Goal: Navigation & Orientation: Understand site structure

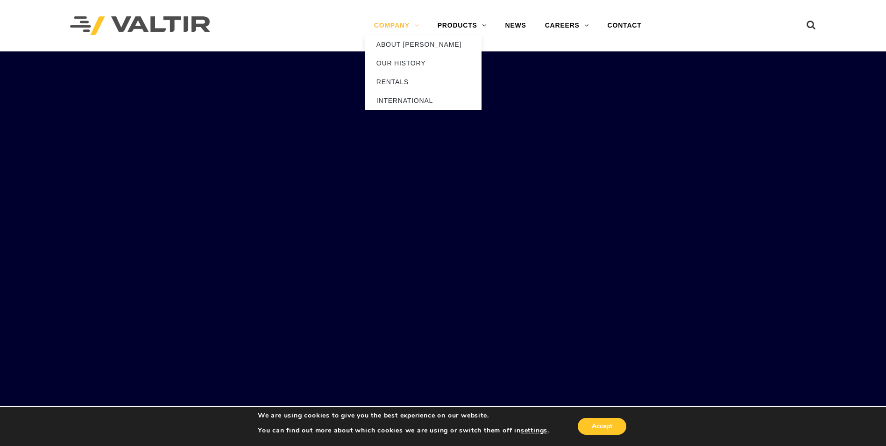
click at [385, 26] on link "COMPANY" at bounding box center [397, 25] width 64 height 19
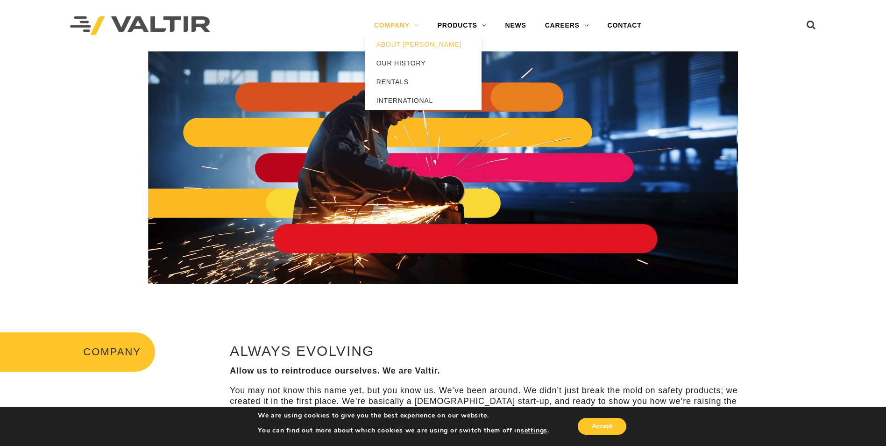
click at [388, 26] on link "COMPANY" at bounding box center [397, 25] width 64 height 19
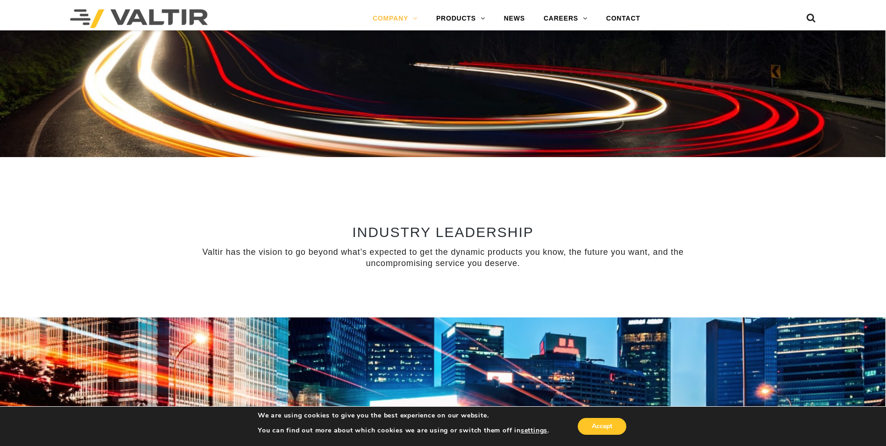
scroll to position [607, 0]
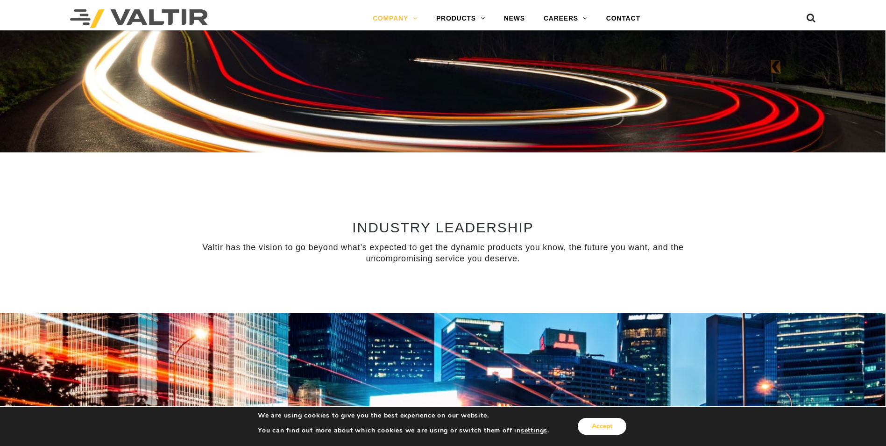
click at [601, 421] on button "Accept" at bounding box center [602, 426] width 49 height 17
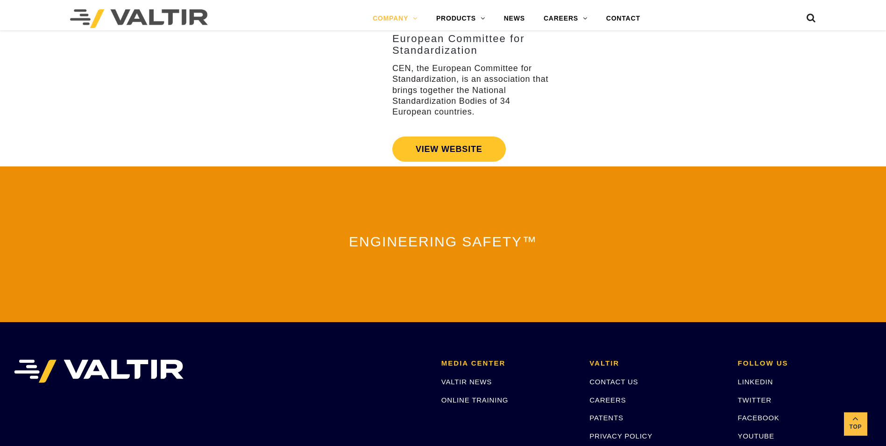
scroll to position [1916, 0]
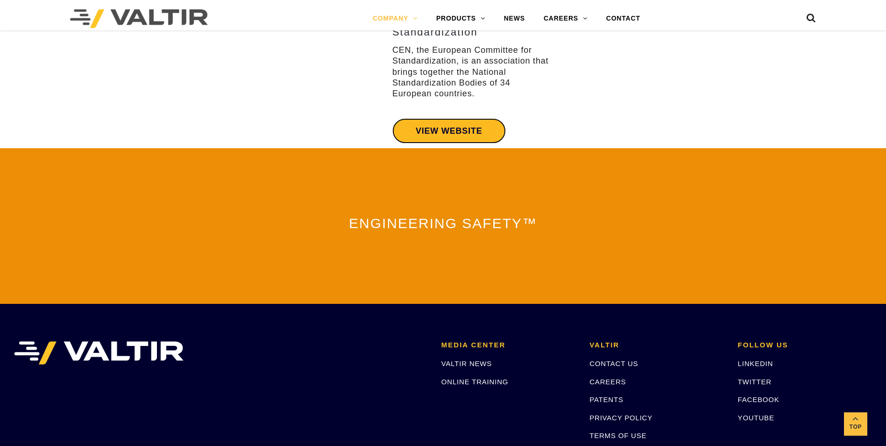
click at [470, 127] on link "VIEW WEBSITE" at bounding box center [449, 130] width 114 height 25
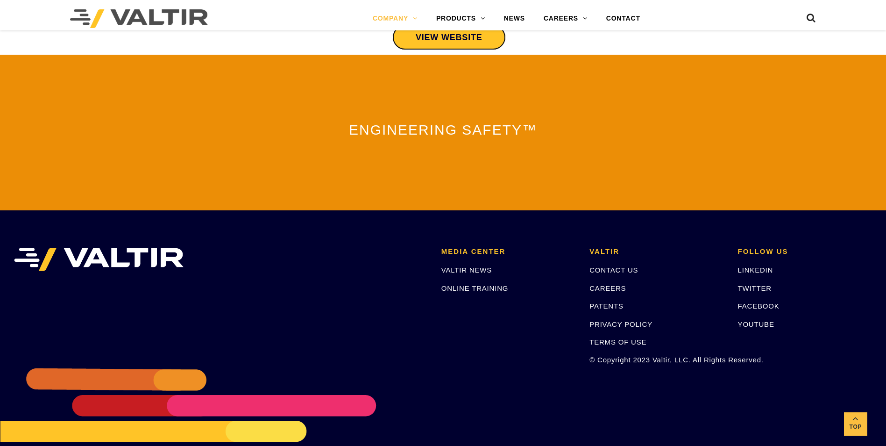
scroll to position [2049, 0]
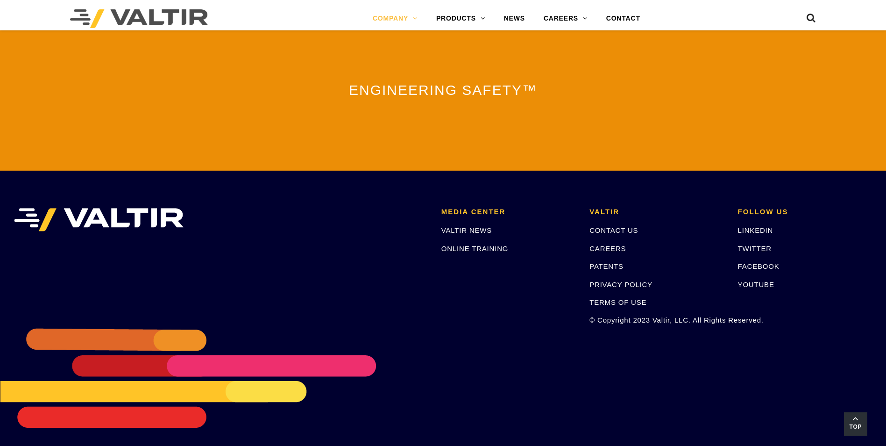
click at [862, 420] on link "Top" at bounding box center [855, 423] width 23 height 23
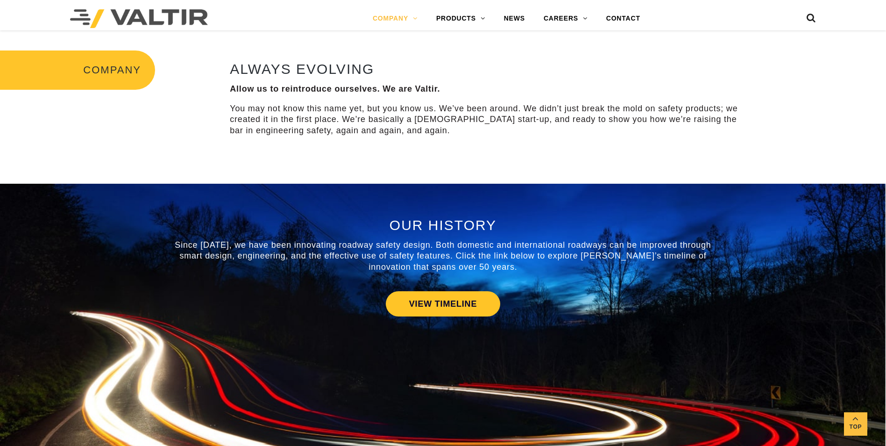
scroll to position [0, 0]
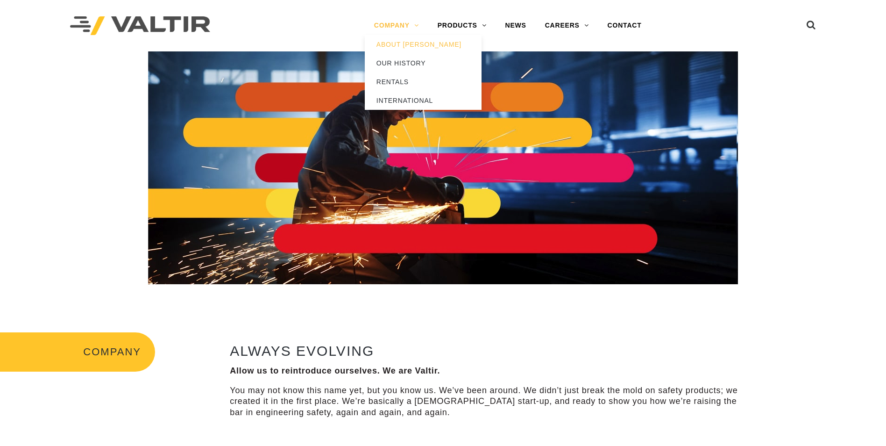
click at [403, 21] on link "COMPANY" at bounding box center [397, 25] width 64 height 19
click at [397, 64] on link "OUR HISTORY" at bounding box center [423, 63] width 117 height 19
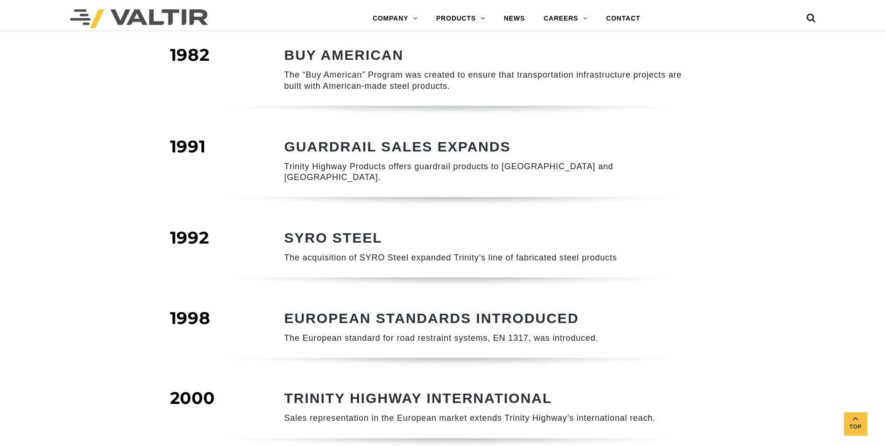
scroll to position [420, 0]
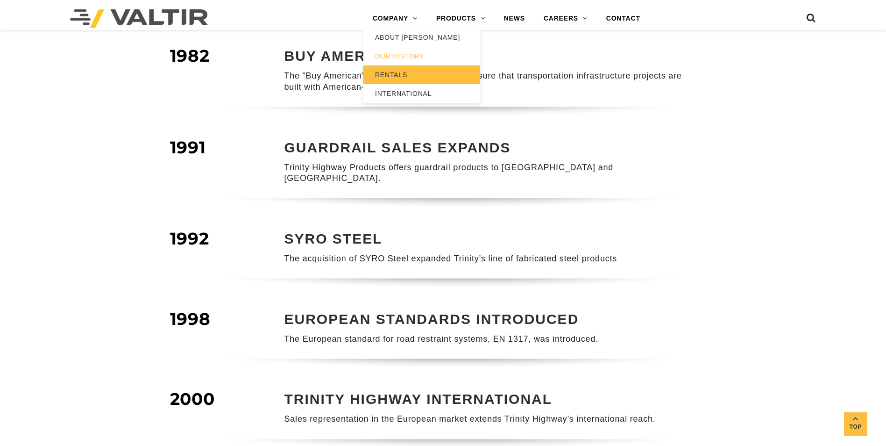
click at [380, 71] on link "RENTALS" at bounding box center [421, 74] width 117 height 19
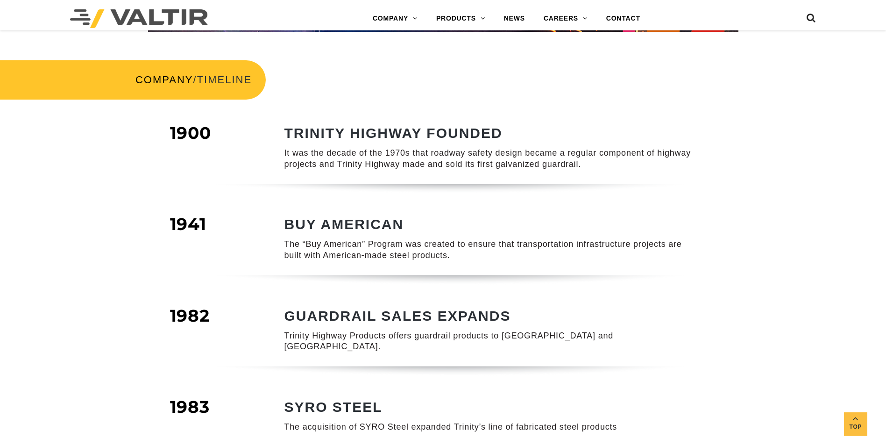
scroll to position [234, 0]
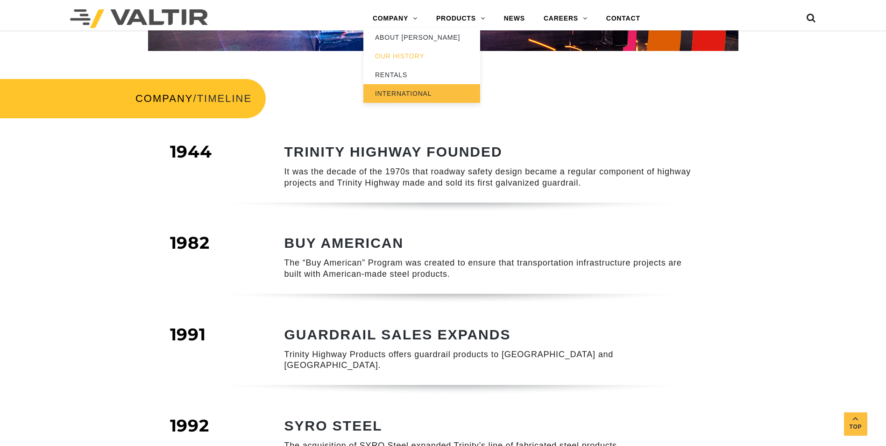
click at [398, 97] on link "INTERNATIONAL" at bounding box center [421, 93] width 117 height 19
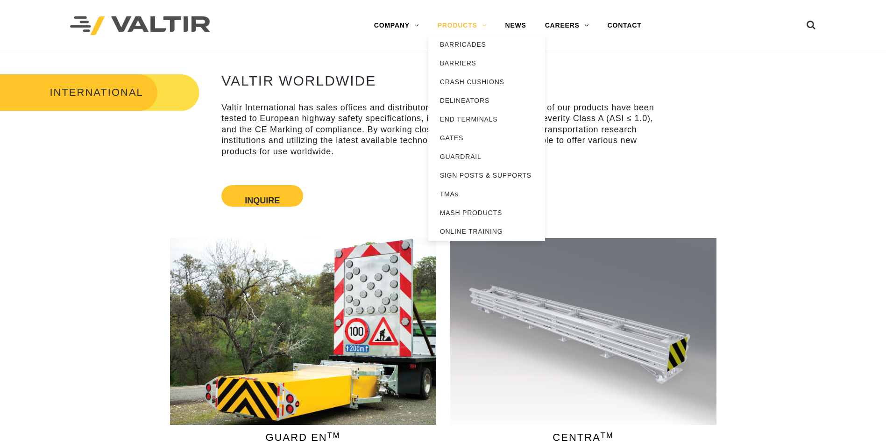
click at [458, 23] on link "PRODUCTS" at bounding box center [462, 25] width 68 height 19
